Goal: Information Seeking & Learning: Find specific fact

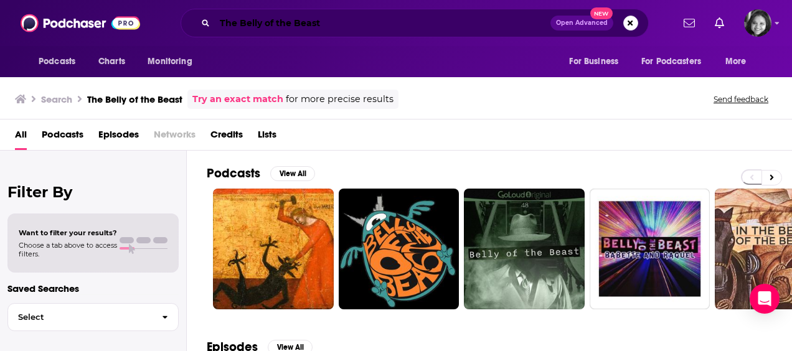
click at [404, 24] on input "The Belly of the Beast" at bounding box center [382, 23] width 335 height 20
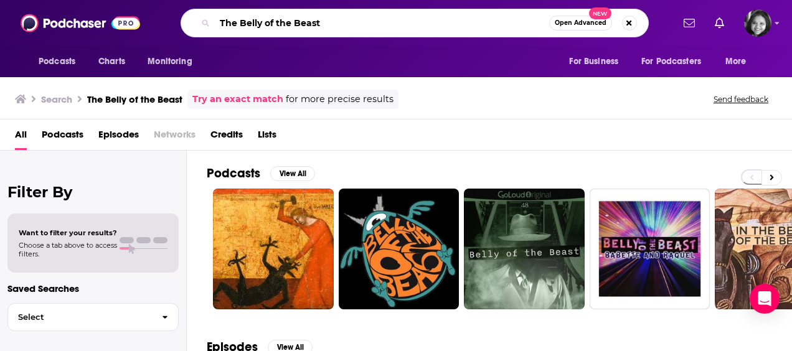
click at [404, 24] on input "The Belly of the Beast" at bounding box center [382, 23] width 334 height 20
type input "[PERSON_NAME] in your phone"
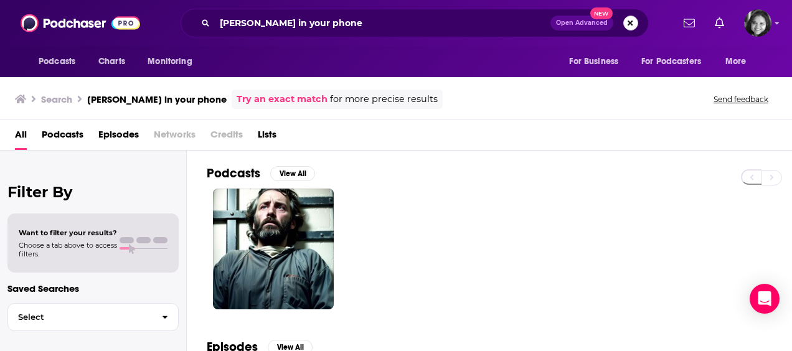
click at [627, 24] on button "Search podcasts, credits, & more..." at bounding box center [630, 23] width 15 height 15
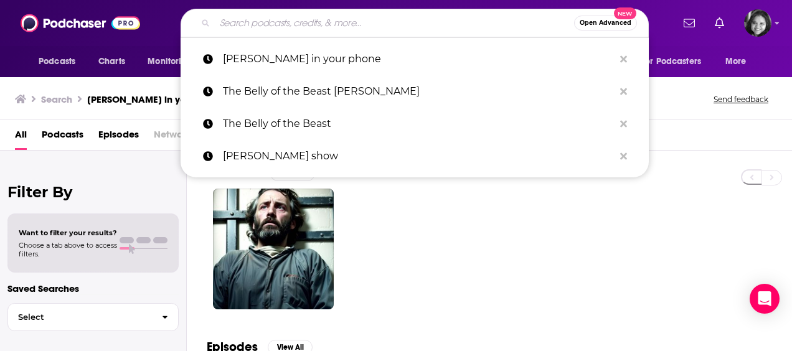
click at [365, 19] on input "Search podcasts, credits, & more..." at bounding box center [394, 23] width 359 height 20
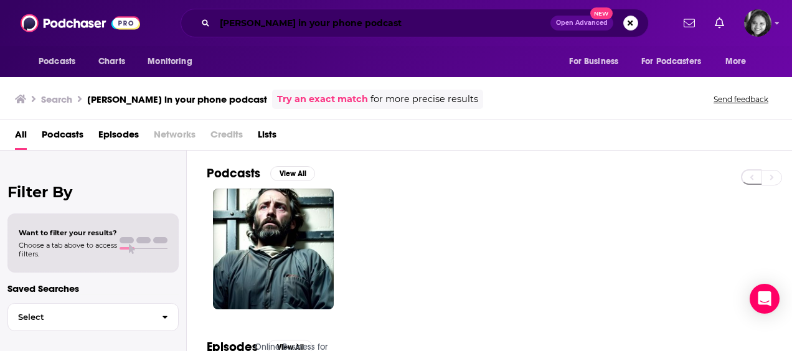
click at [356, 20] on input "[PERSON_NAME] in your phone podcast" at bounding box center [382, 23] width 335 height 20
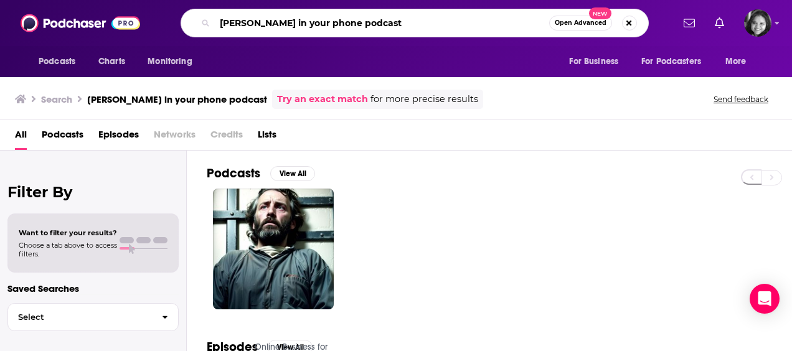
click at [356, 20] on input "[PERSON_NAME] in your phone podcast" at bounding box center [382, 23] width 334 height 20
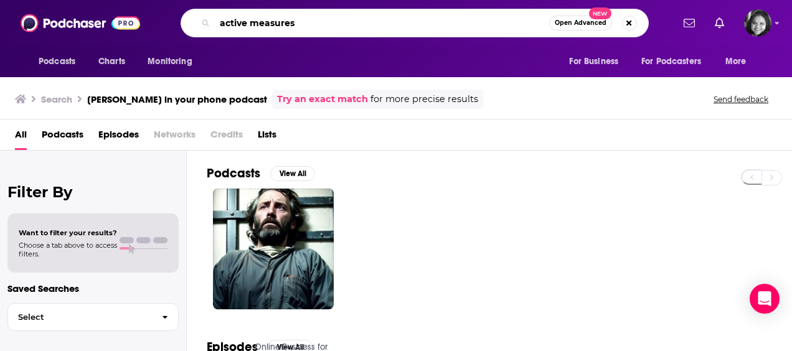
type input "active measures"
